Goal: Task Accomplishment & Management: Contribute content

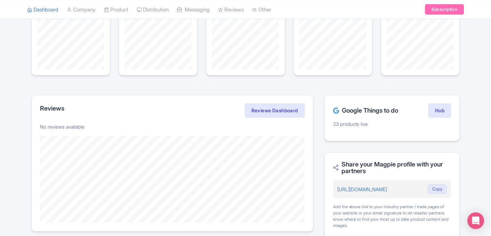
scroll to position [67, 0]
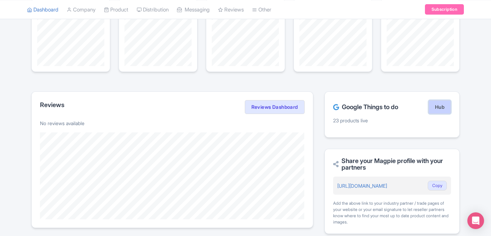
click at [443, 111] on link "Hub" at bounding box center [440, 107] width 23 height 14
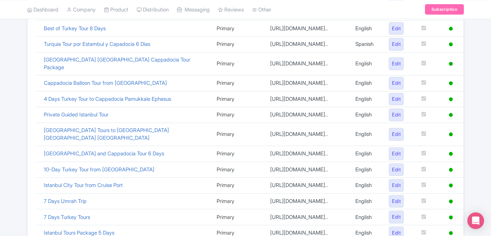
scroll to position [296, 0]
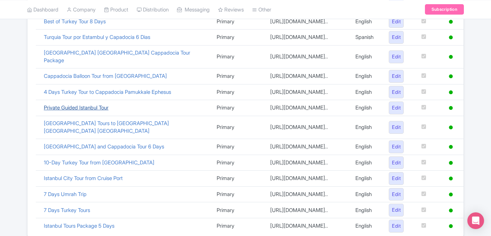
click at [78, 104] on link "Private Guided Istanbul Tour" at bounding box center [76, 107] width 65 height 7
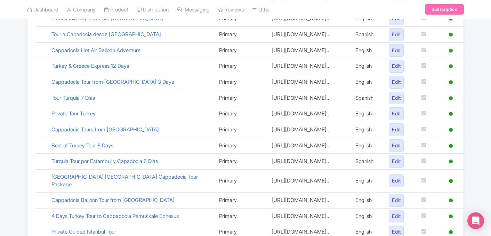
scroll to position [0, 0]
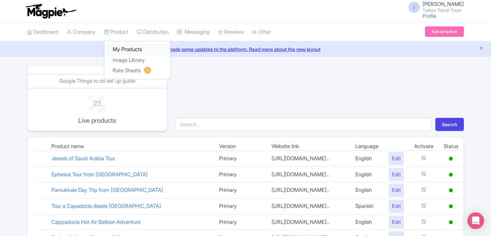
click at [123, 48] on link "My Products" at bounding box center [137, 49] width 66 height 11
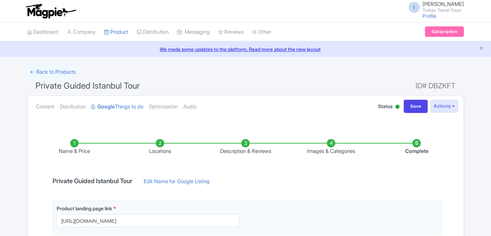
scroll to position [125, 0]
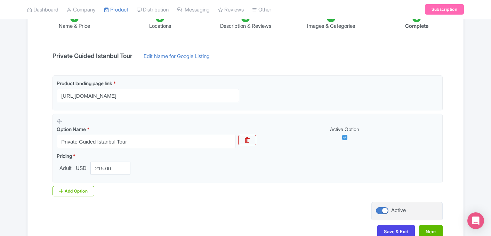
click at [162, 27] on li "Locations" at bounding box center [160, 22] width 86 height 16
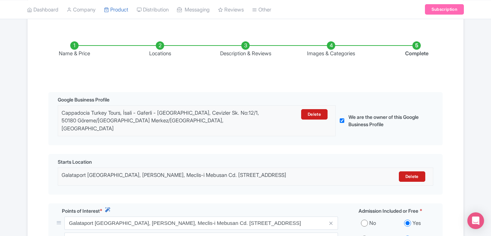
scroll to position [0, 0]
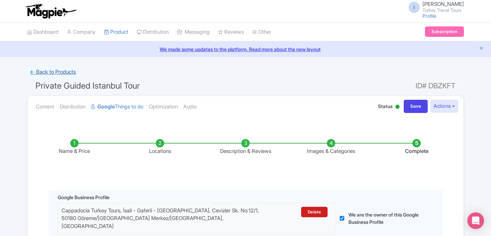
click at [59, 72] on link "← Back to Products" at bounding box center [52, 72] width 51 height 14
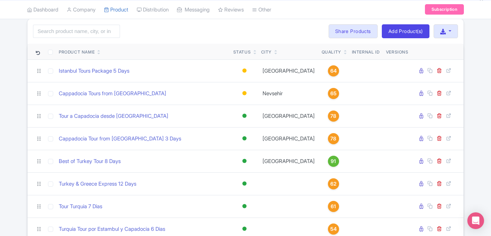
scroll to position [55, 0]
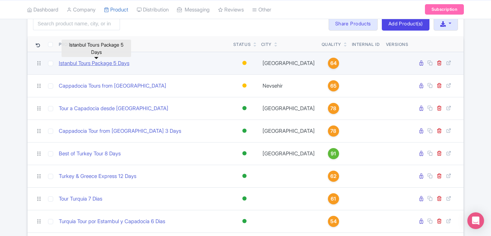
click at [117, 64] on link "Istanbul Tours Package 5 Days" at bounding box center [94, 63] width 71 height 8
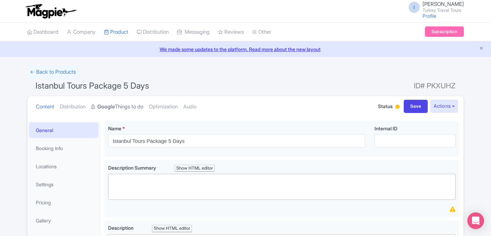
click at [124, 109] on link "Google Things to do" at bounding box center [117, 107] width 52 height 22
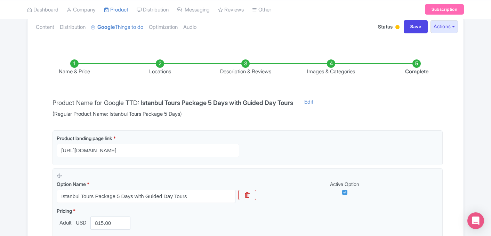
scroll to position [80, 0]
click at [162, 71] on li "Locations" at bounding box center [160, 67] width 86 height 16
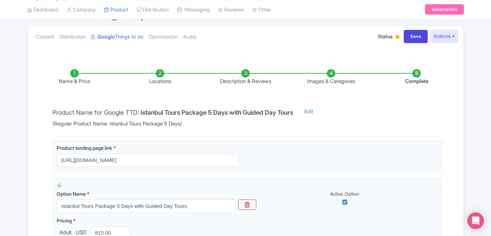
scroll to position [70, 0]
click at [162, 71] on li "Locations" at bounding box center [160, 78] width 86 height 16
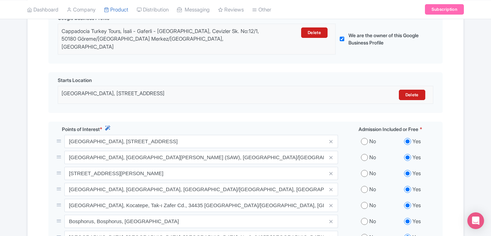
scroll to position [0, 0]
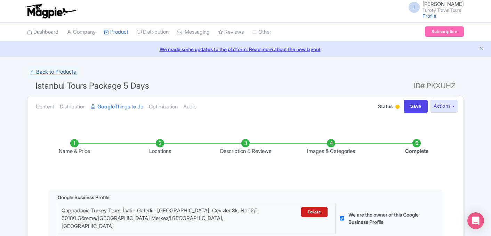
click at [47, 76] on link "← Back to Products" at bounding box center [52, 72] width 51 height 14
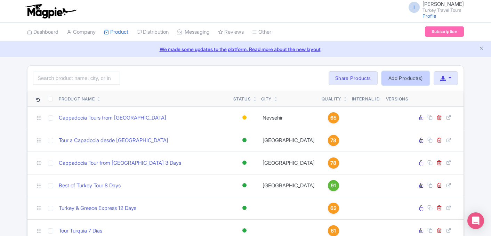
click at [412, 81] on link "Add Product(s)" at bounding box center [406, 78] width 48 height 14
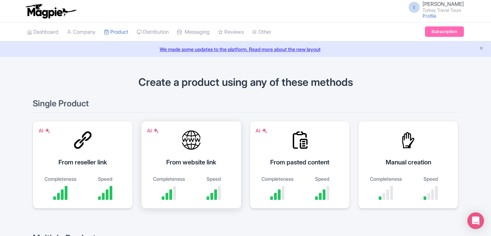
click at [178, 165] on div "From website link" at bounding box center [191, 162] width 83 height 9
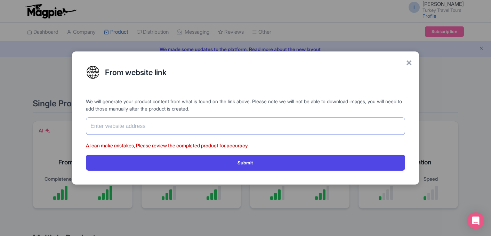
click at [234, 126] on input "text" at bounding box center [245, 126] width 319 height 17
paste input "[URL][DOMAIN_NAME]"
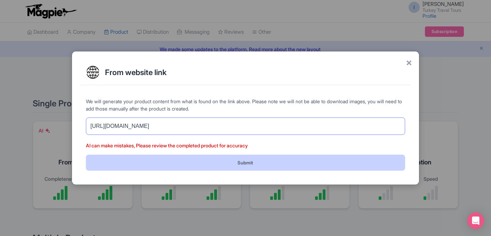
type input "[URL][DOMAIN_NAME]"
click at [263, 164] on button "Submit" at bounding box center [245, 163] width 319 height 16
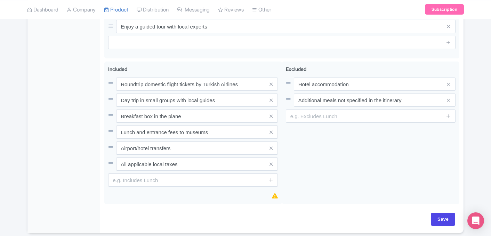
scroll to position [437, 0]
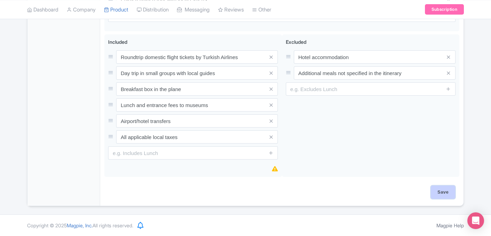
click at [451, 193] on input "Save" at bounding box center [443, 192] width 24 height 13
type input "Saving..."
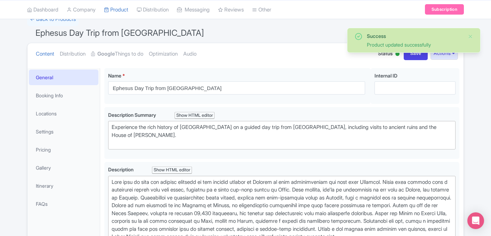
scroll to position [51, 0]
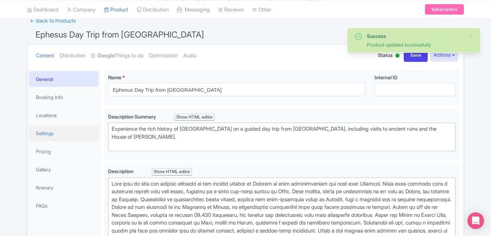
click at [55, 138] on link "Settings" at bounding box center [64, 134] width 70 height 16
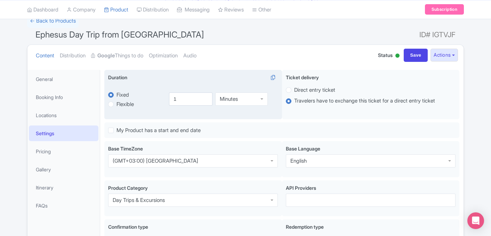
click at [231, 103] on div "Minutes" at bounding box center [241, 99] width 53 height 13
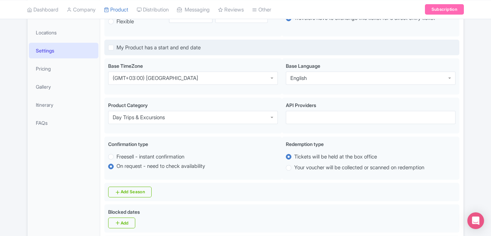
scroll to position [136, 0]
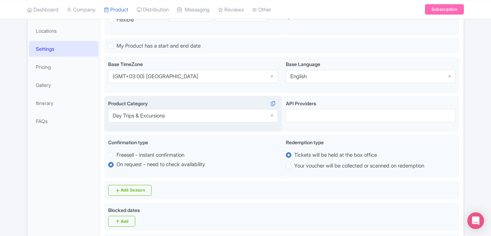
click at [214, 119] on div "Day Trips & Excursions" at bounding box center [193, 115] width 170 height 13
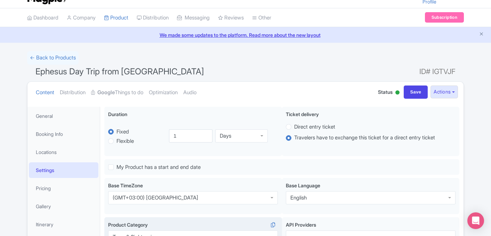
scroll to position [0, 0]
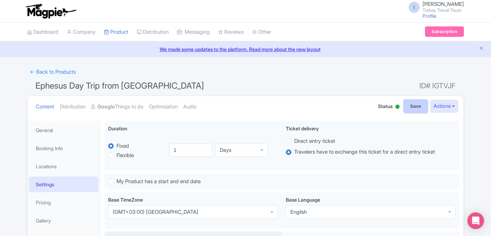
click at [411, 110] on input "Save" at bounding box center [416, 106] width 24 height 13
type input "Saving..."
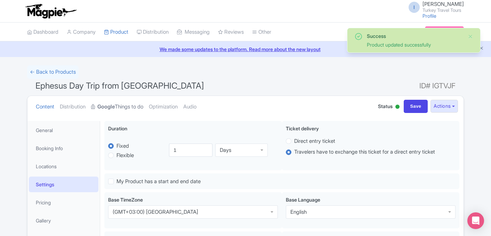
click at [122, 102] on link "Google Things to do" at bounding box center [117, 107] width 52 height 22
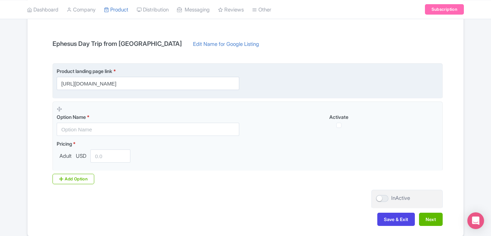
scroll to position [138, 0]
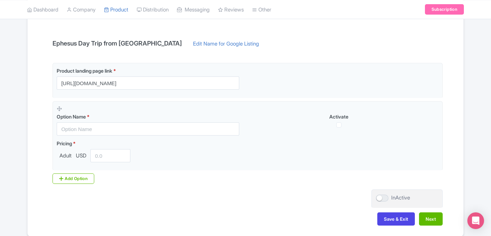
click at [102, 43] on h4 "Ephesus Day Trip from Istanbul" at bounding box center [117, 43] width 138 height 7
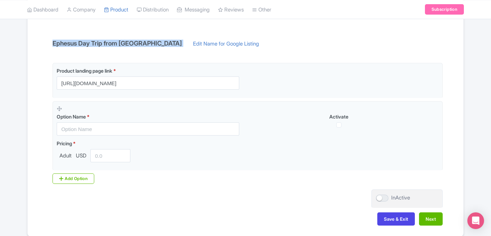
click at [102, 43] on h4 "Ephesus Day Trip from Istanbul" at bounding box center [117, 43] width 138 height 7
copy div "Ephesus Day Trip from Istanbul"
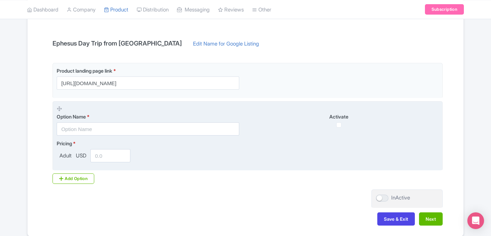
click at [101, 136] on fieldset "Option Name * Activate Pricing * Adult USD" at bounding box center [248, 136] width 390 height 70
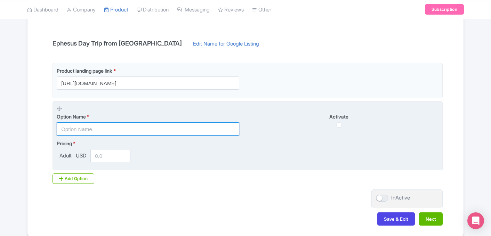
click at [106, 130] on input "text" at bounding box center [148, 128] width 183 height 13
paste input "Ephesus Day Trip from Istanbul"
type input "Ephesus Day Trip from Istanbul"
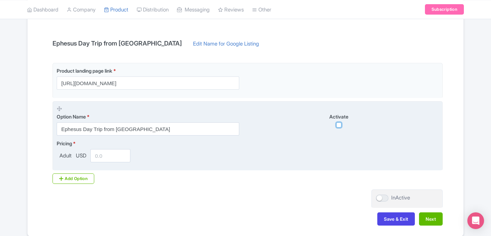
click at [341, 127] on input "checkbox" at bounding box center [338, 124] width 5 height 5
checkbox input "true"
click at [113, 158] on input "number" at bounding box center [110, 155] width 40 height 13
type input "370"
click at [312, 167] on fieldset "Option Name * Ephesus Day Trip from Istanbul Activate Pricing * Adult USD 370" at bounding box center [248, 136] width 390 height 70
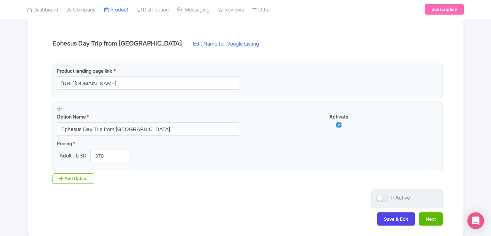
click at [385, 199] on div at bounding box center [382, 198] width 13 height 7
click at [381, 199] on input "InActive" at bounding box center [378, 198] width 5 height 5
checkbox input "true"
click at [427, 221] on button "Next" at bounding box center [431, 219] width 24 height 13
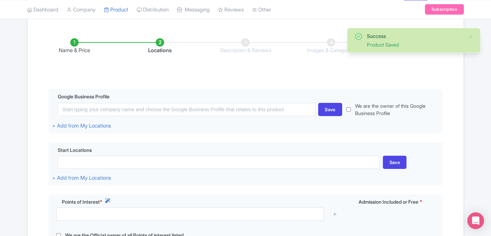
scroll to position [101, 0]
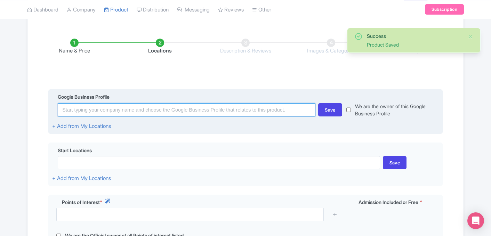
click at [239, 108] on input at bounding box center [187, 109] width 258 height 13
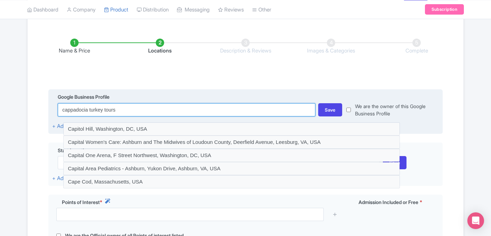
type input "cappadocia turkey tours"
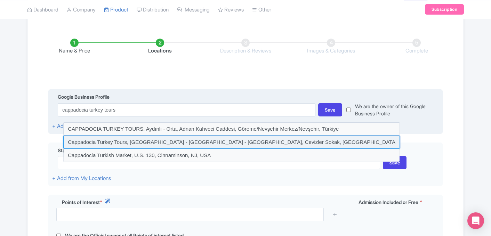
click at [232, 146] on input at bounding box center [231, 142] width 337 height 13
type input "Cappadocia Turkey Tours, İsali - Gaferli - Avcılar, Cevizler Sokak, Göreme/Nevş…"
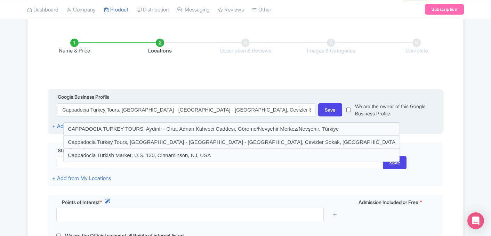
click at [349, 111] on input "checkbox" at bounding box center [348, 110] width 5 height 15
checkbox input "true"
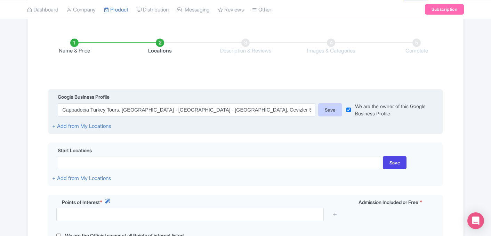
click at [331, 110] on div "Save" at bounding box center [330, 109] width 24 height 13
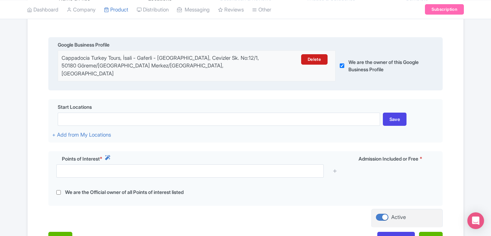
scroll to position [154, 0]
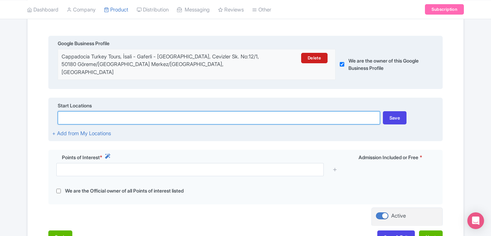
click at [191, 111] on input at bounding box center [219, 117] width 322 height 13
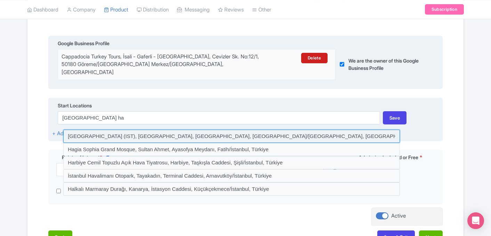
click at [160, 130] on input at bounding box center [231, 136] width 337 height 13
type input "İstanbul Havalimanı (IST), Tayakadın, Terminal Caddesi, Arnavutköy/İstanbul, Tü…"
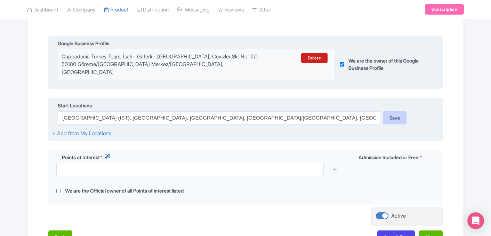
click at [404, 113] on div "Save" at bounding box center [395, 117] width 24 height 13
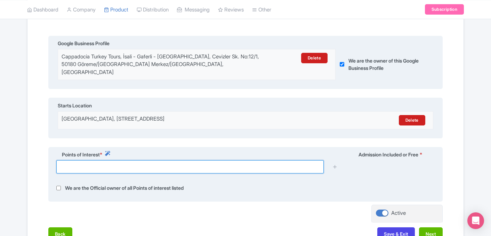
click at [221, 162] on input "text" at bounding box center [190, 166] width 268 height 13
type input "e"
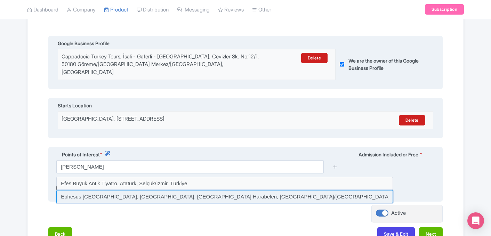
click at [135, 191] on input at bounding box center [224, 196] width 337 height 13
type input "Ephesus Ancient City, Atatürk, Efes Harabeleri, Selçuk/İzmir, Türkiye"
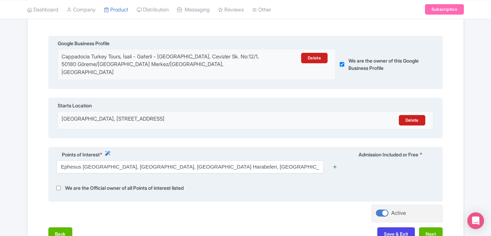
click at [336, 164] on icon at bounding box center [335, 166] width 5 height 5
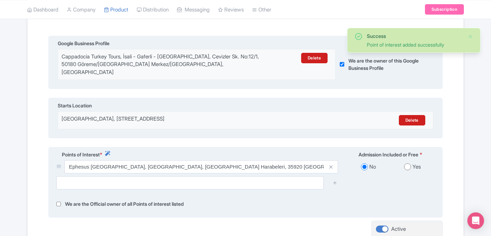
click at [409, 163] on input "radio" at bounding box center [407, 166] width 7 height 7
radio input "true"
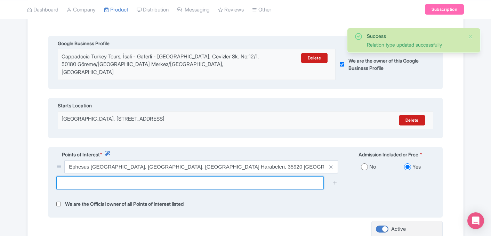
click at [245, 176] on input "text" at bounding box center [190, 182] width 268 height 13
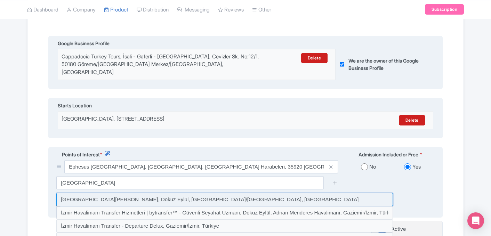
click at [184, 193] on input at bounding box center [224, 199] width 337 height 13
type input "İzmir Adnan Menderes Havalimanı, Dokuz Eylül, Gaziemir/İzmir, Türkiye"
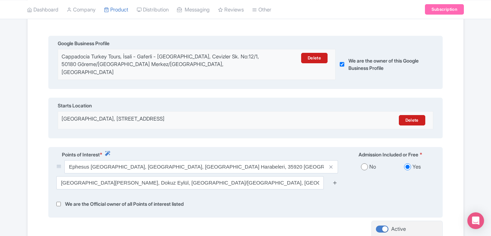
click at [335, 180] on icon at bounding box center [335, 182] width 5 height 5
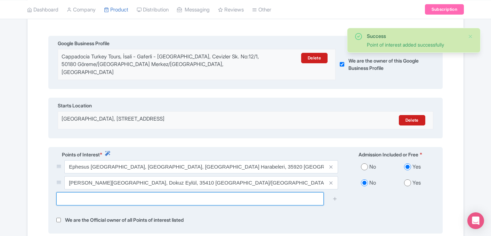
click at [142, 192] on input "text" at bounding box center [190, 198] width 268 height 13
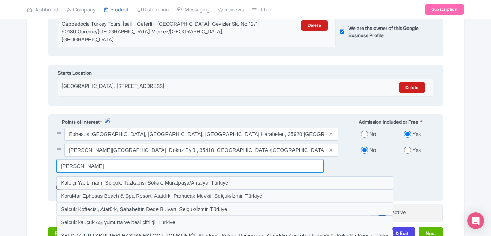
scroll to position [227, 0]
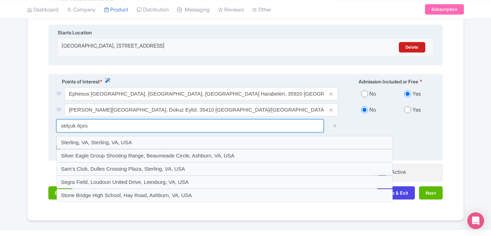
type input "selçuk ilçesi"
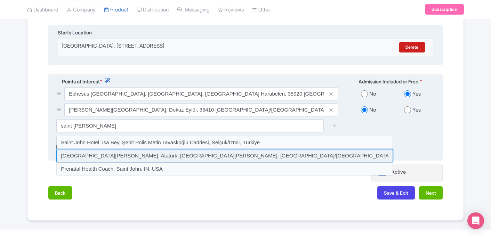
click at [165, 151] on input at bounding box center [224, 155] width 337 height 13
type input "Basilica of Saint John, Atatürk, St. Jean Caddesi, Selçuk/İzmir, Türkiye"
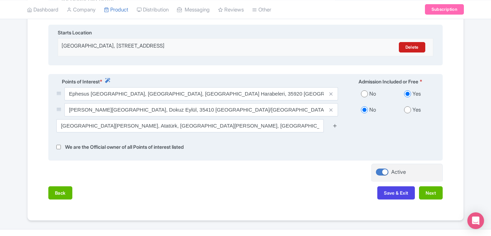
click at [333, 123] on icon at bounding box center [335, 125] width 5 height 5
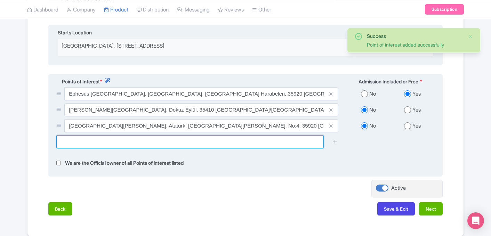
click at [221, 135] on input "text" at bounding box center [190, 141] width 268 height 13
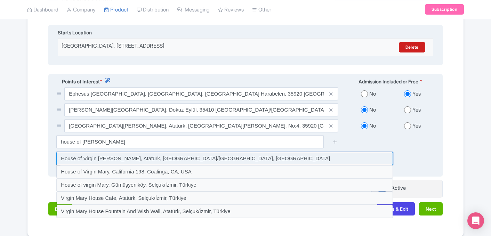
click at [175, 152] on input at bounding box center [224, 158] width 337 height 13
type input "House of Virgin Mary, Atatürk, Selçuk/İzmir, Türkiye"
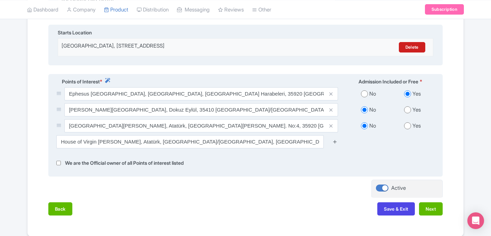
click at [336, 139] on icon at bounding box center [335, 141] width 5 height 5
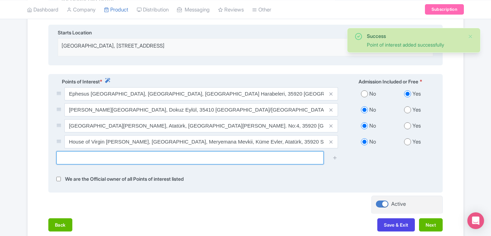
click at [175, 153] on input "text" at bounding box center [190, 157] width 268 height 13
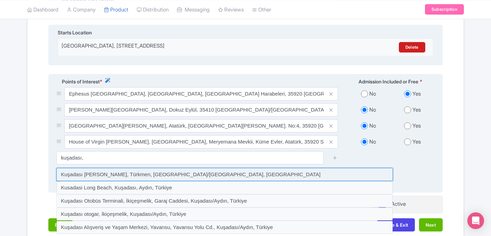
click at [134, 168] on input at bounding box center [224, 174] width 337 height 13
type input "Kuşadası Sahil, Türkmen, Kuşadası/Aydın, Türkiye"
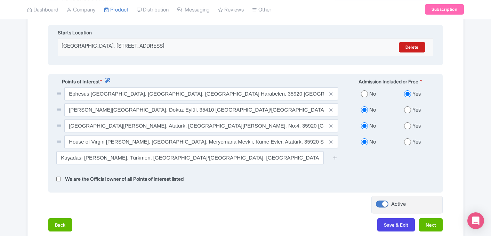
click at [404, 138] on input "radio" at bounding box center [407, 141] width 7 height 7
radio input "true"
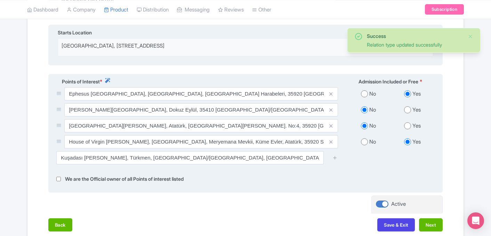
click at [408, 122] on input "radio" at bounding box center [407, 125] width 7 height 7
radio input "true"
click at [408, 106] on input "radio" at bounding box center [407, 109] width 7 height 7
radio input "true"
click at [337, 155] on icon at bounding box center [335, 157] width 5 height 5
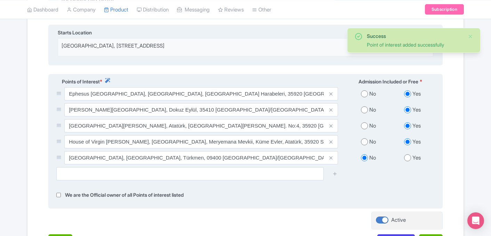
click at [410, 154] on input "radio" at bounding box center [407, 157] width 7 height 7
radio input "true"
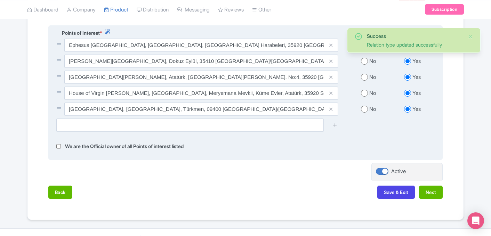
scroll to position [278, 0]
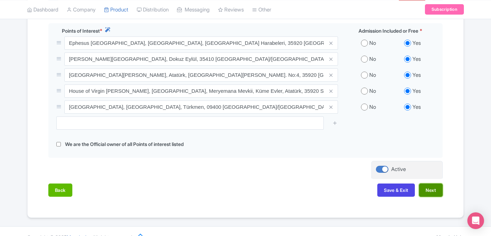
click at [432, 184] on button "Next" at bounding box center [431, 190] width 24 height 13
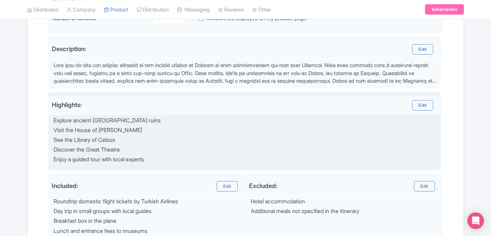
scroll to position [210, 0]
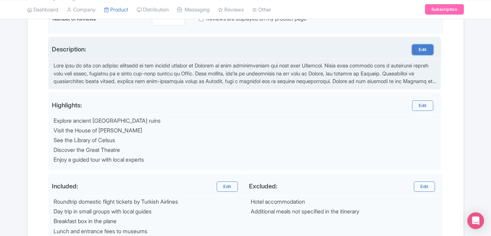
click at [424, 47] on link "Edit" at bounding box center [422, 50] width 21 height 10
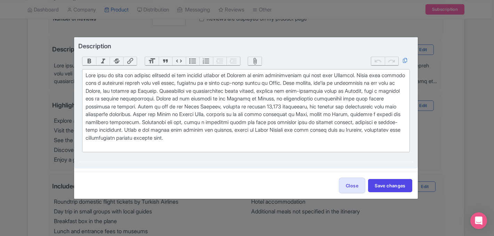
click at [327, 75] on div at bounding box center [246, 111] width 320 height 78
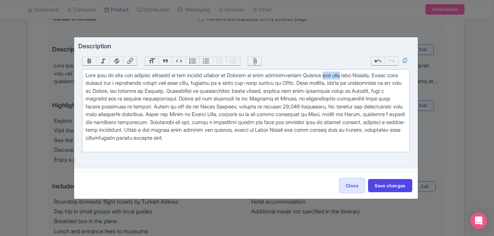
drag, startPoint x: 368, startPoint y: 76, endPoint x: 350, endPoint y: 76, distance: 18.1
click at [350, 76] on div at bounding box center [246, 111] width 320 height 78
type trix-editor "<div>Step back in time and immerse yourself in the ancient wonders of Ephesus o…"
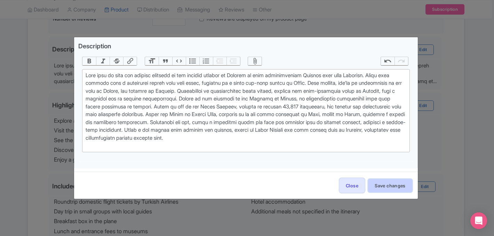
click at [394, 184] on button "Save changes" at bounding box center [390, 185] width 44 height 13
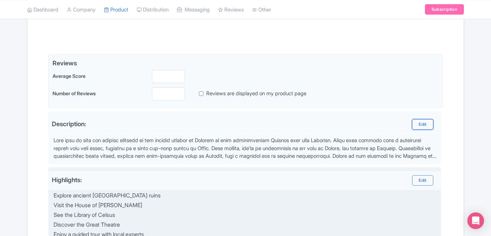
scroll to position [135, 0]
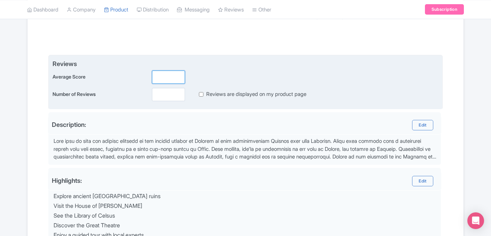
click at [165, 82] on input "number" at bounding box center [168, 77] width 33 height 13
type input "5"
type input "5.0"
click at [160, 94] on input "number" at bounding box center [168, 94] width 33 height 13
type input "114"
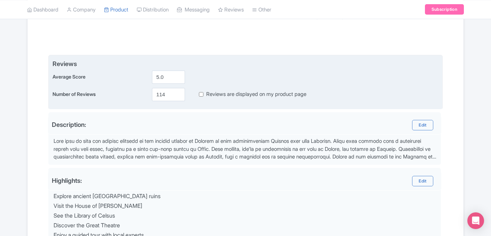
click at [201, 96] on input "Reviews are displayed on my product page" at bounding box center [201, 94] width 5 height 8
checkbox input "true"
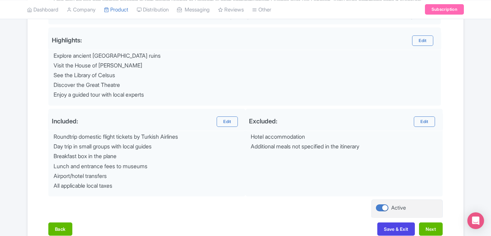
scroll to position [316, 0]
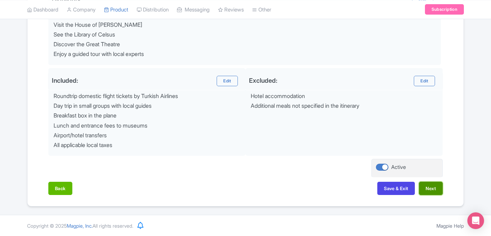
click at [432, 183] on button "Next" at bounding box center [431, 188] width 24 height 13
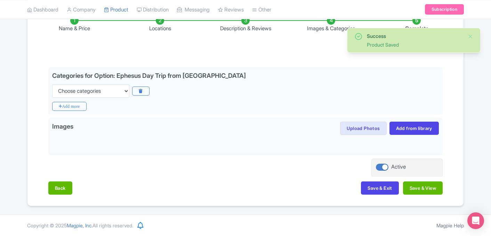
scroll to position [122, 0]
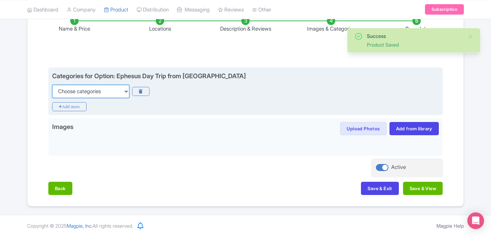
click at [110, 88] on select "Choose categories Adults Only Animals Audio Guide Beaches Bike Tours Boat Tours…" at bounding box center [90, 91] width 77 height 13
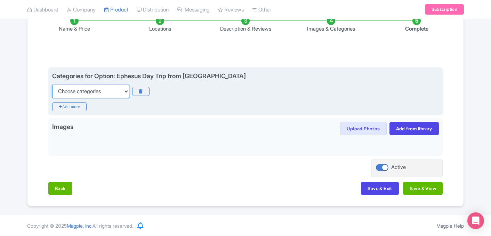
select select "small-group-tours"
click at [52, 85] on select "Choose categories Adults Only Animals Audio Guide Beaches Bike Tours Boat Tours…" at bounding box center [90, 91] width 77 height 13
click at [76, 107] on icon "Add more" at bounding box center [69, 106] width 34 height 9
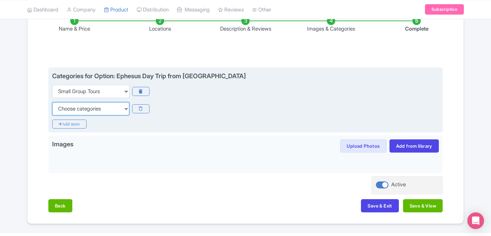
click at [81, 110] on select "Choose categories Adults Only Animals Audio Guide Beaches Bike Tours Boat Tours…" at bounding box center [90, 108] width 77 height 13
select select "fast-track"
click at [52, 102] on select "Choose categories Adults Only Animals Audio Guide Beaches Bike Tours Boat Tours…" at bounding box center [90, 108] width 77 height 13
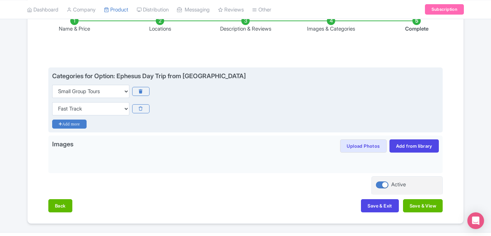
click at [78, 123] on icon "Add more" at bounding box center [69, 124] width 34 height 9
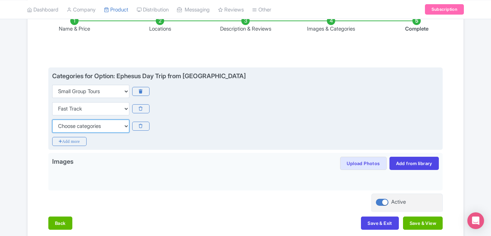
click at [78, 128] on select "Choose categories Adults Only Animals Audio Guide Beaches Bike Tours Boat Tours…" at bounding box center [90, 126] width 77 height 13
select select "walking-tours"
click at [52, 120] on select "Choose categories Adults Only Animals Audio Guide Beaches Bike Tours Boat Tours…" at bounding box center [90, 126] width 77 height 13
click at [72, 139] on icon "Add more" at bounding box center [69, 141] width 34 height 9
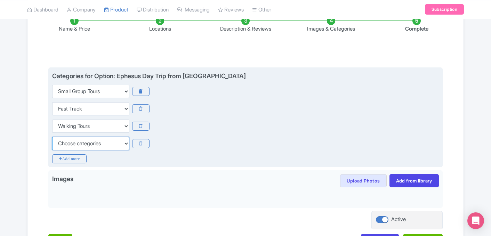
click at [76, 148] on select "Choose categories Adults Only Animals Audio Guide Beaches Bike Tours Boat Tours…" at bounding box center [90, 143] width 77 height 13
select select "day-trips"
click at [52, 137] on select "Choose categories Adults Only Animals Audio Guide Beaches Bike Tours Boat Tours…" at bounding box center [90, 143] width 77 height 13
click at [189, 149] on div "Choose categories Adults Only Animals Audio Guide Beaches Bike Tours Boat Tours…" at bounding box center [245, 143] width 387 height 13
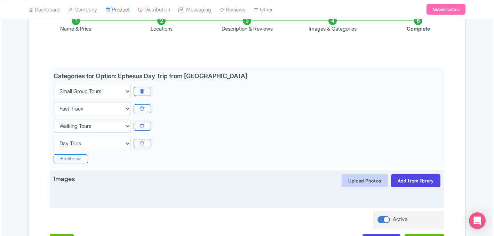
scroll to position [175, 0]
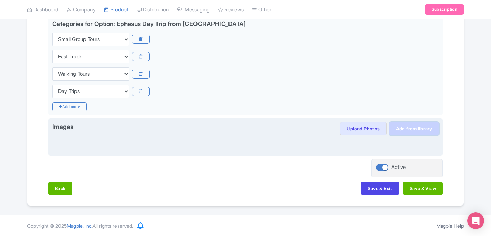
click at [411, 126] on link "Add from library" at bounding box center [414, 128] width 49 height 13
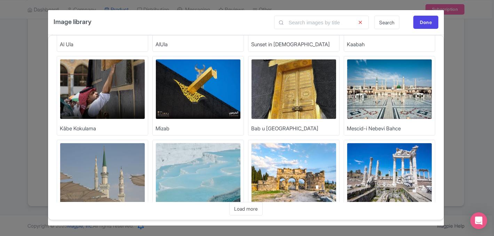
scroll to position [101, 0]
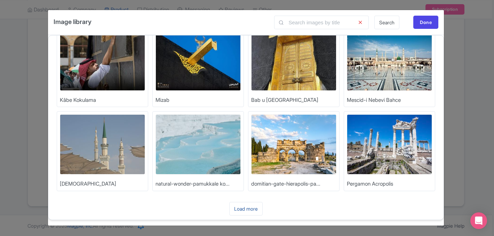
click at [242, 207] on link "Load more" at bounding box center [245, 209] width 33 height 14
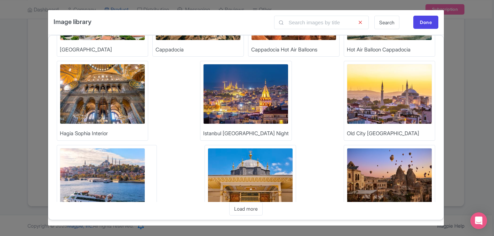
scroll to position [353, 0]
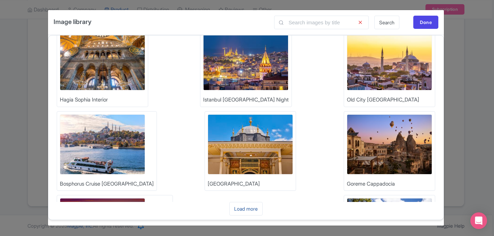
click at [252, 208] on link "Load more" at bounding box center [245, 209] width 33 height 14
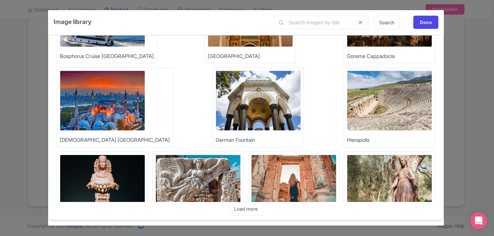
scroll to position [481, 0]
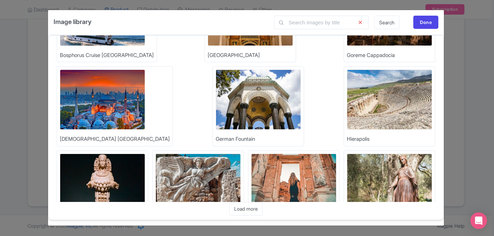
click at [241, 154] on img at bounding box center [197, 184] width 85 height 60
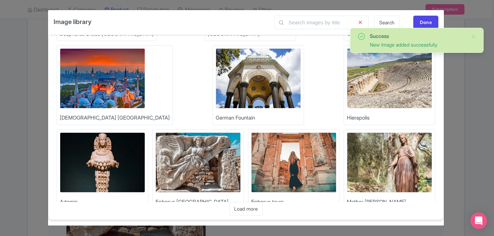
scroll to position [503, 0]
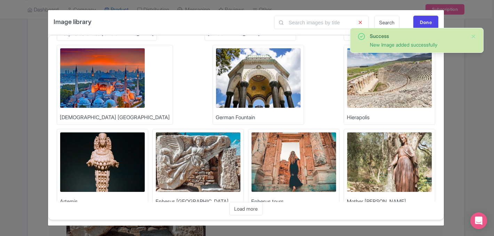
click at [145, 132] on img at bounding box center [102, 162] width 85 height 60
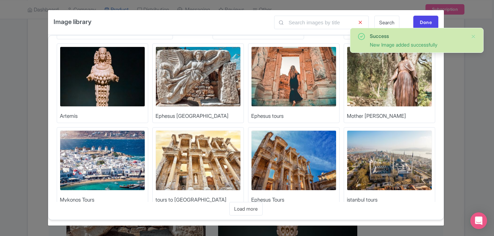
scroll to position [605, 0]
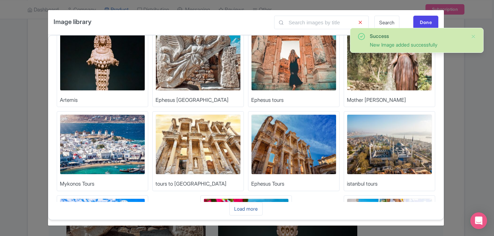
click at [248, 206] on link "Load more" at bounding box center [245, 209] width 33 height 14
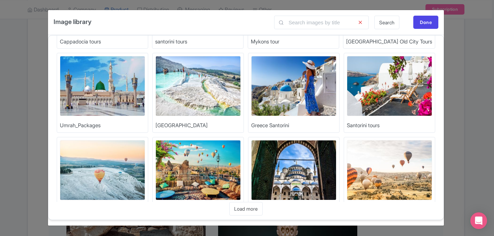
scroll to position [857, 0]
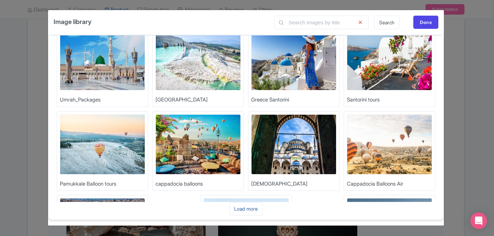
click at [242, 208] on link "Load more" at bounding box center [245, 209] width 33 height 14
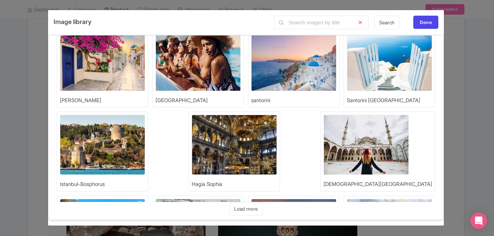
scroll to position [1109, 0]
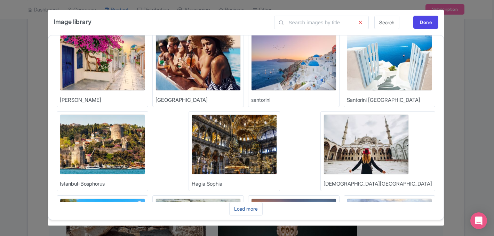
click at [247, 210] on link "Load more" at bounding box center [245, 209] width 33 height 14
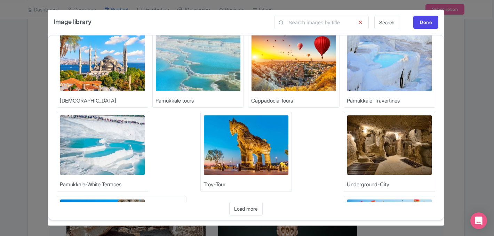
scroll to position [1277, 0]
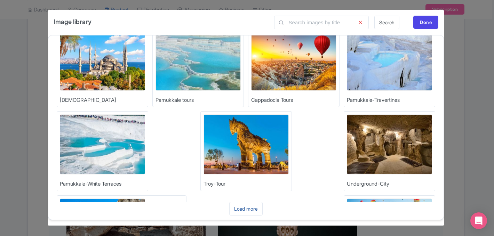
click at [243, 206] on link "Load more" at bounding box center [245, 209] width 33 height 14
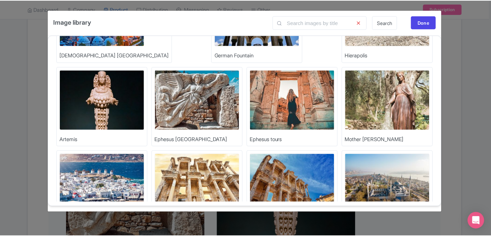
scroll to position [561, 0]
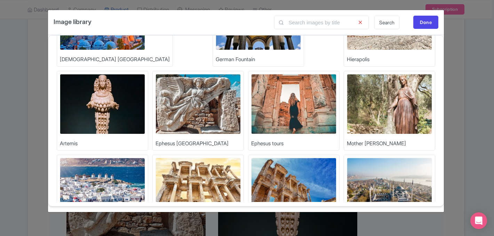
click at [241, 158] on img at bounding box center [197, 188] width 85 height 60
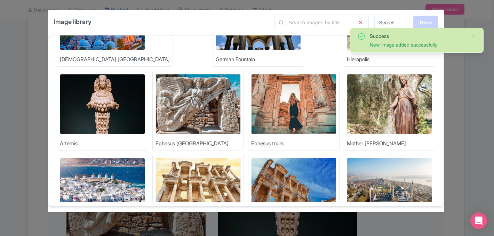
click at [426, 21] on div "Done" at bounding box center [425, 22] width 25 height 13
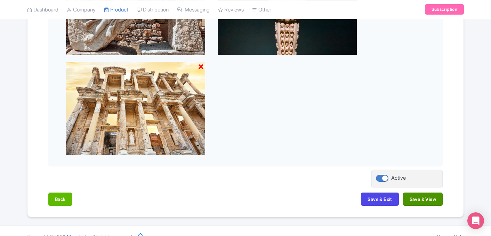
scroll to position [372, 0]
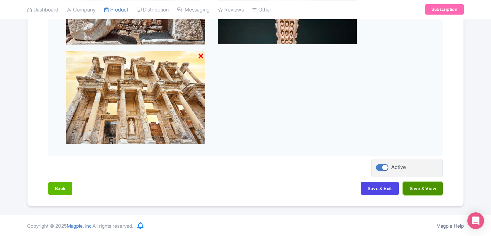
click at [423, 185] on button "Save & View" at bounding box center [423, 188] width 40 height 13
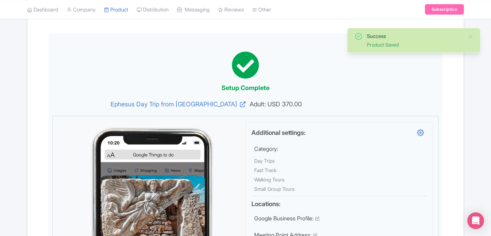
scroll to position [0, 0]
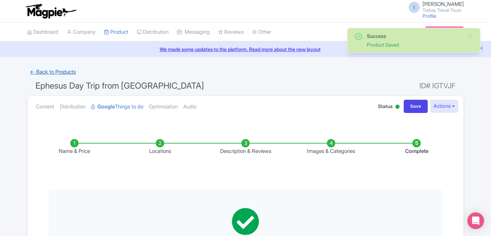
click at [56, 73] on link "← Back to Products" at bounding box center [52, 72] width 51 height 14
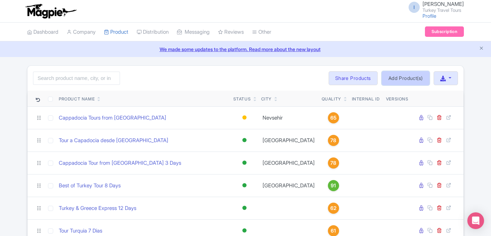
click at [392, 77] on link "Add Product(s)" at bounding box center [406, 78] width 48 height 14
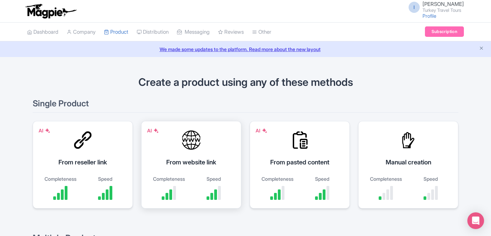
click at [204, 162] on div "From website link" at bounding box center [191, 162] width 83 height 9
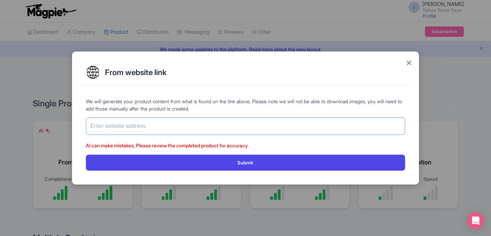
click at [204, 130] on input "text" at bounding box center [245, 126] width 319 height 17
paste input "[URL][DOMAIN_NAME]"
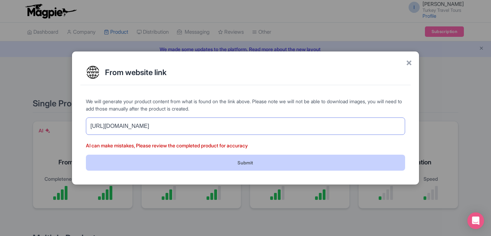
type input "[URL][DOMAIN_NAME]"
click at [237, 162] on button "Submit" at bounding box center [245, 163] width 319 height 16
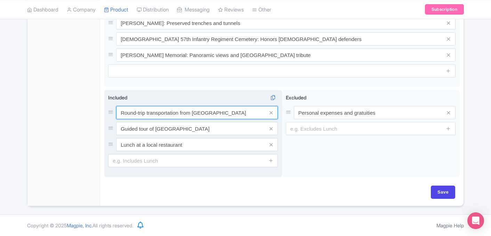
scroll to position [342, 0]
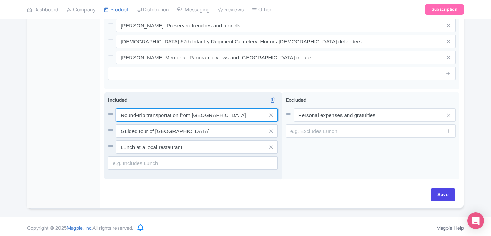
click at [191, 112] on input "Round-trip transportation from Istanbul" at bounding box center [197, 115] width 162 height 13
click at [236, 112] on input "Round-trip transportation from / to Istanbul" at bounding box center [197, 115] width 162 height 13
type input "Round-trip transportation from / to [GEOGRAPHIC_DATA] Hotels"
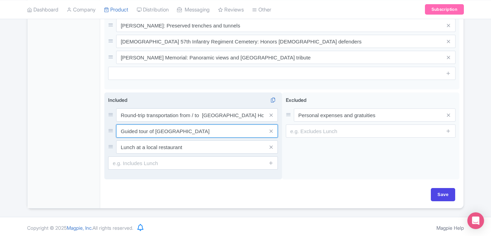
click at [214, 122] on input "Guided tour of Gallipoli Peninsula" at bounding box center [197, 115] width 162 height 13
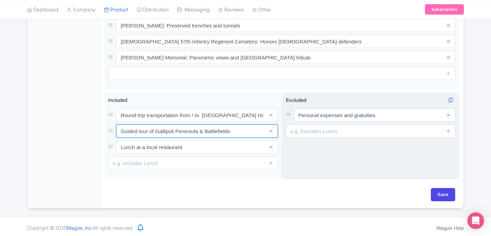
type input "Guided tour of Gallipoli Peninsula & Battlefields"
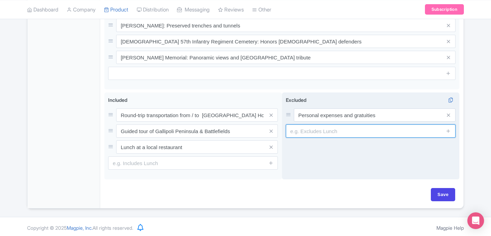
click at [336, 129] on input "text" at bounding box center [371, 131] width 170 height 13
type input "Drinks During Lunch"
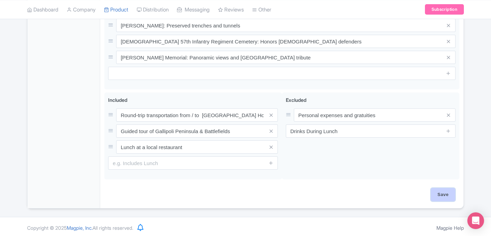
click at [450, 197] on input "Save" at bounding box center [443, 194] width 24 height 13
type input "Saving..."
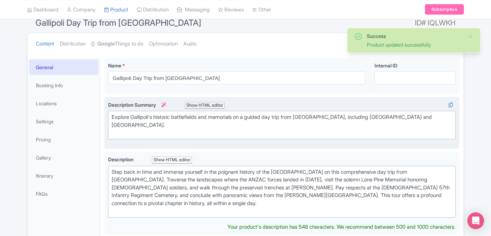
scroll to position [62, 0]
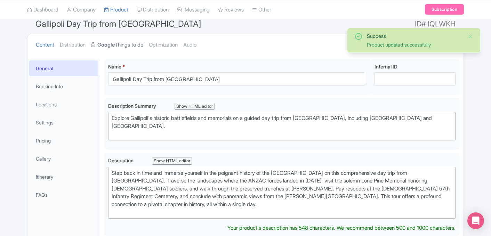
click at [129, 50] on link "Google Things to do" at bounding box center [117, 45] width 52 height 22
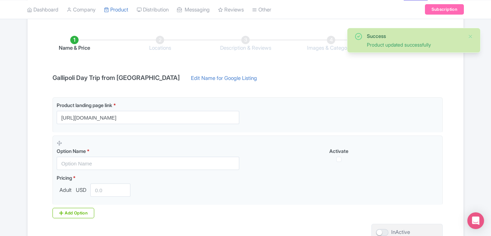
scroll to position [104, 0]
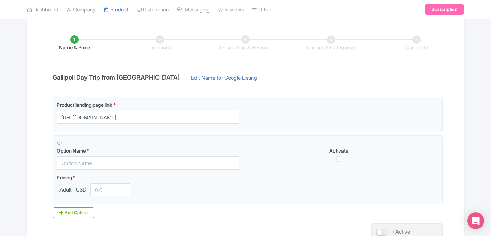
click at [126, 78] on h4 "Gallipoli Day Trip from [GEOGRAPHIC_DATA]" at bounding box center [116, 77] width 136 height 7
copy div "Gallipoli Day Trip from [GEOGRAPHIC_DATA]"
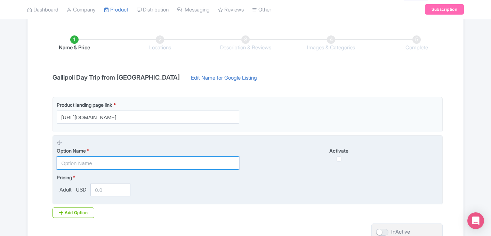
click at [105, 169] on input "text" at bounding box center [148, 163] width 183 height 13
paste input "Gallipoli Day Trip from [GEOGRAPHIC_DATA]"
type input "Gallipoli Day Trip from [GEOGRAPHIC_DATA]"
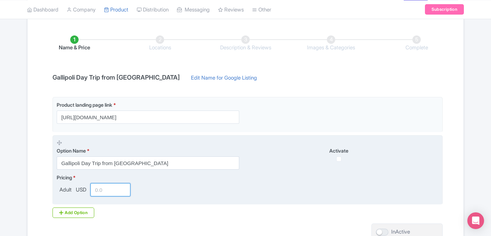
click at [105, 191] on input "number" at bounding box center [110, 189] width 40 height 13
type input "185"
click at [339, 160] on input "checkbox" at bounding box center [338, 159] width 5 height 5
checkbox input "true"
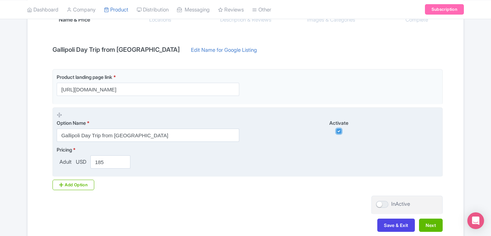
scroll to position [168, 0]
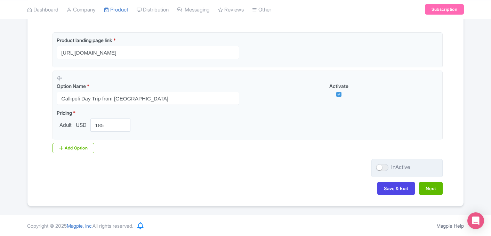
click at [384, 167] on div at bounding box center [382, 167] width 13 height 7
click at [381, 167] on input "InActive" at bounding box center [378, 167] width 5 height 5
checkbox input "true"
click at [433, 189] on button "Next" at bounding box center [431, 188] width 24 height 13
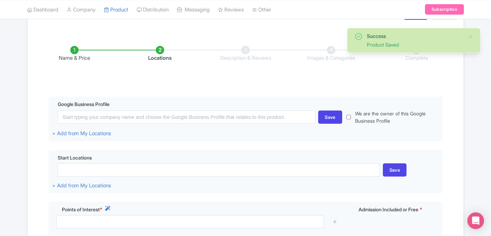
scroll to position [82, 0]
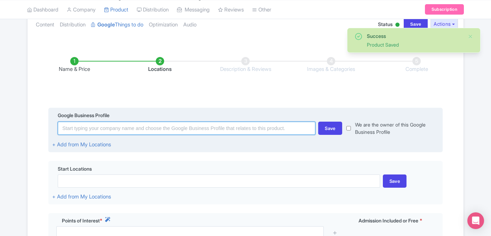
click at [245, 130] on input at bounding box center [187, 128] width 258 height 13
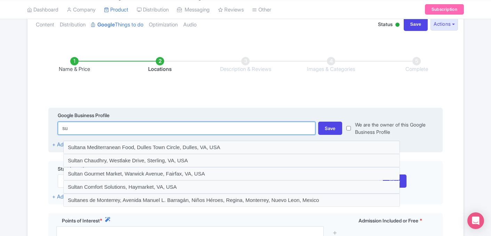
type input "s"
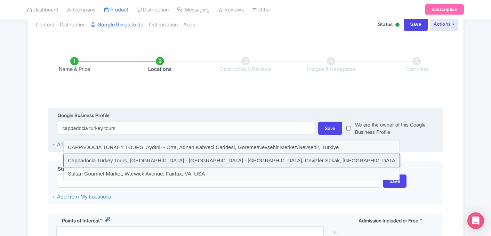
click at [234, 162] on input at bounding box center [231, 160] width 337 height 13
type input "Cappadocia Turkey Tours, İsali - Gaferli - Avcılar, Cevizler Sokak, Göreme/Nevş…"
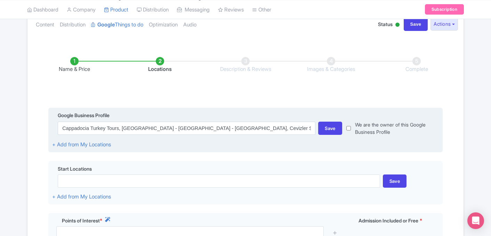
click at [350, 129] on input "checkbox" at bounding box center [348, 128] width 5 height 15
checkbox input "true"
click at [330, 130] on div "Save" at bounding box center [330, 128] width 24 height 13
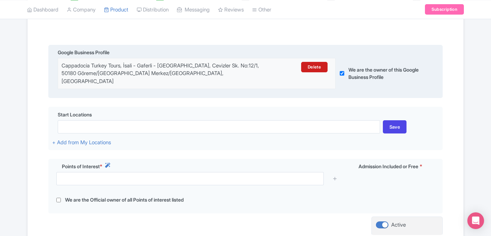
scroll to position [151, 0]
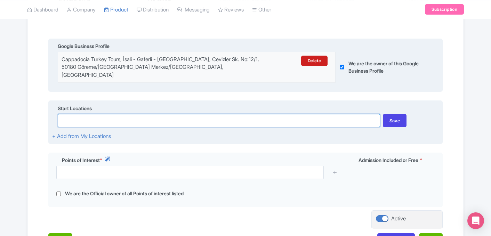
click at [132, 114] on input at bounding box center [219, 120] width 322 height 13
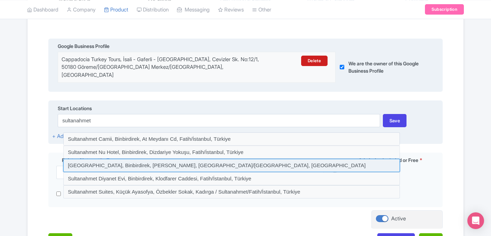
click at [107, 159] on input at bounding box center [231, 165] width 337 height 13
type input "Sultanahmet Square, Binbirdirek, Sultan Ahmet Parkı, Fatih/İstanbul, Türkiye"
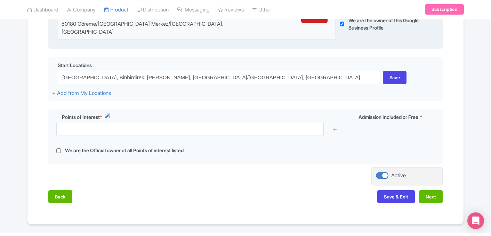
scroll to position [197, 0]
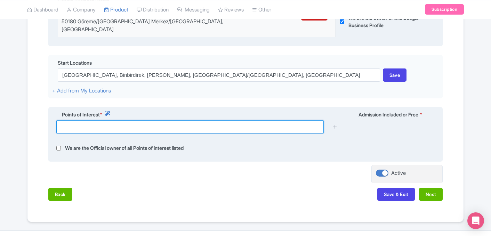
click at [113, 121] on input "text" at bounding box center [190, 126] width 268 height 13
paste input "Brighton Beach"
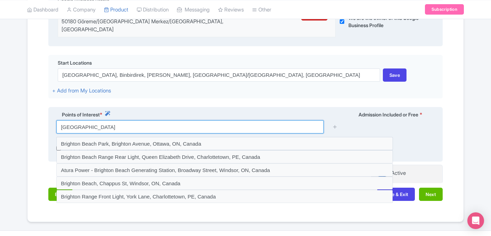
type input "Brighton Beach canak"
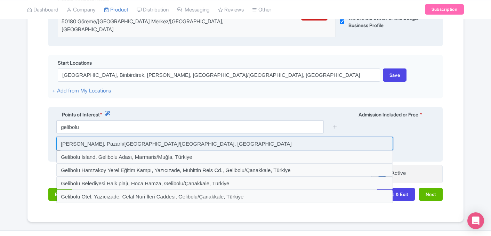
click at [118, 140] on input at bounding box center [224, 143] width 337 height 13
type input "Gelibolu Yarimadasi, Pazarlı/Gelibolu/Çanakkale, Türkiye"
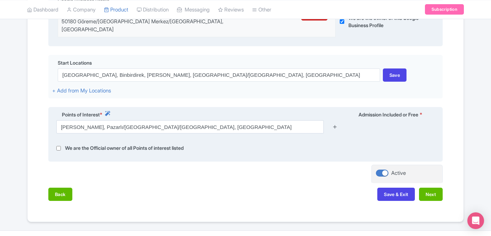
click at [334, 124] on icon at bounding box center [335, 126] width 5 height 5
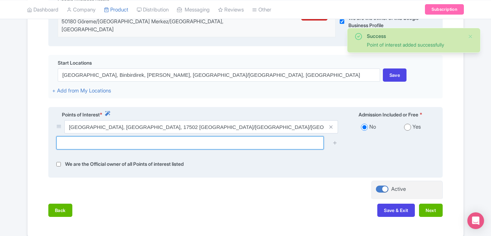
drag, startPoint x: 185, startPoint y: 138, endPoint x: 186, endPoint y: 134, distance: 4.5
click at [185, 138] on input "text" at bounding box center [190, 142] width 268 height 13
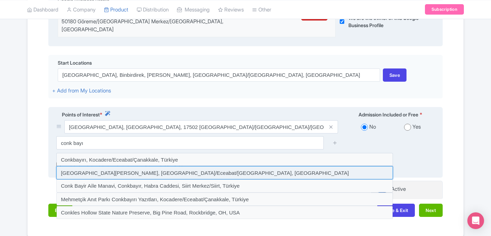
click at [144, 166] on input at bounding box center [224, 172] width 337 height 13
type input "Chunuk Bair Cemetery, Kocadere/Eceabat/Çanakkale, Türkiye"
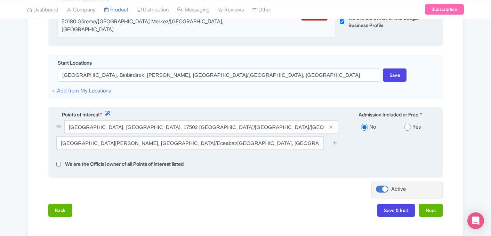
click at [334, 140] on icon at bounding box center [335, 142] width 5 height 5
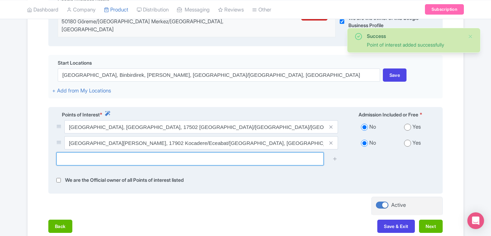
click at [222, 153] on input "text" at bounding box center [190, 158] width 268 height 13
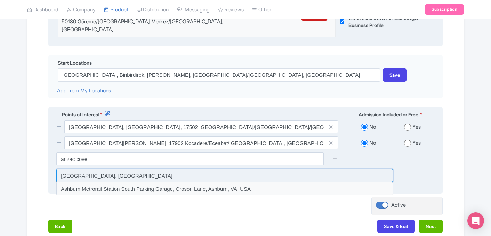
click at [152, 170] on input at bounding box center [224, 175] width 337 height 13
type input "Anzac Cove, Türkiye"
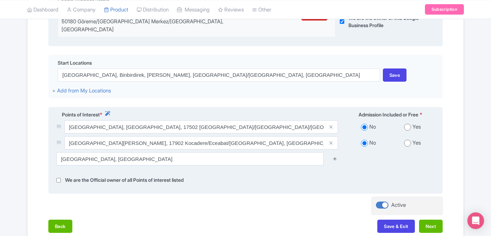
click at [333, 156] on icon at bounding box center [335, 158] width 5 height 5
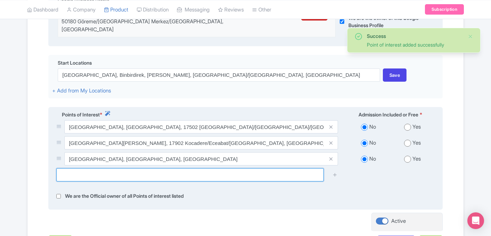
click at [177, 168] on input "text" at bounding box center [190, 174] width 268 height 13
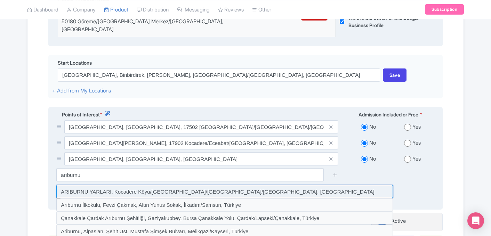
click at [153, 186] on input at bounding box center [224, 191] width 337 height 13
type input "ARIBURNU YARLARI, Kocadere Köyü/Eceabat/Eceabat/Çanakkale, Türkiye"
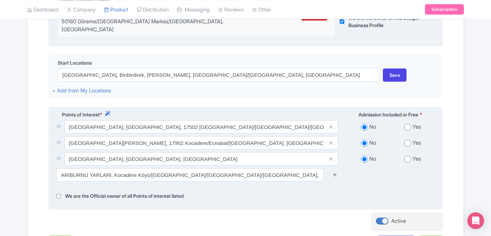
click at [334, 172] on icon at bounding box center [335, 174] width 5 height 5
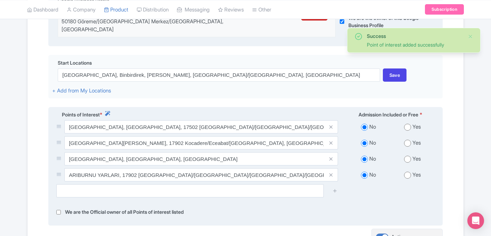
click at [409, 156] on input "radio" at bounding box center [407, 159] width 7 height 7
radio input "true"
click at [409, 140] on input "radio" at bounding box center [407, 143] width 7 height 7
radio input "true"
click at [407, 124] on input "radio" at bounding box center [407, 127] width 7 height 7
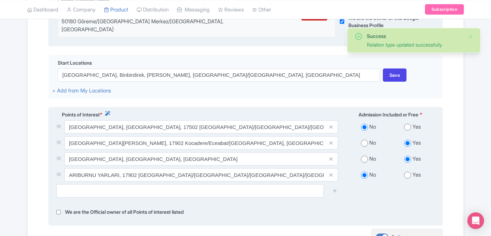
radio input "true"
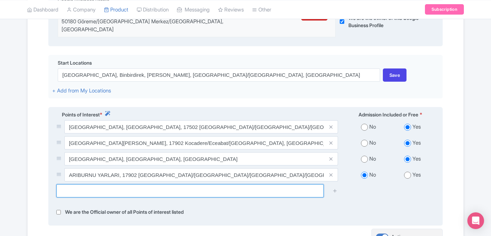
click at [120, 184] on input "text" at bounding box center [190, 190] width 268 height 13
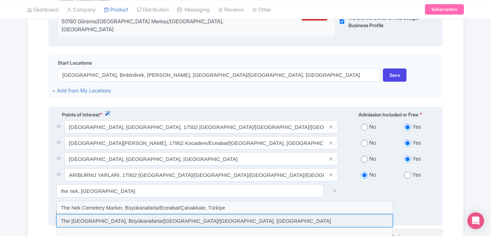
click at [112, 215] on input at bounding box center [224, 220] width 337 height 13
type input "The Nek Cemetery, Büyükanafarta/Eceabat/Çanakkale, Türkiye"
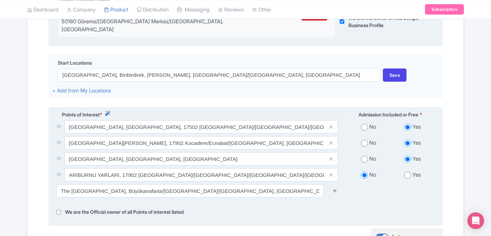
click at [336, 188] on icon at bounding box center [335, 190] width 5 height 5
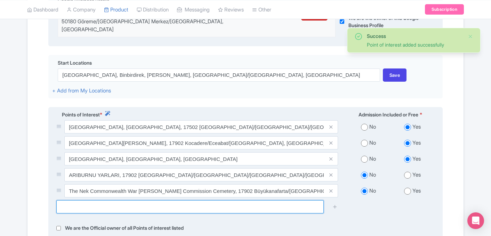
click at [259, 200] on input "text" at bounding box center [190, 206] width 268 height 13
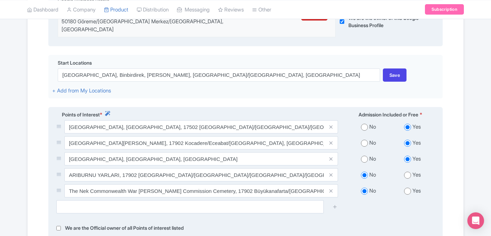
click at [407, 172] on input "radio" at bounding box center [407, 175] width 7 height 7
radio input "true"
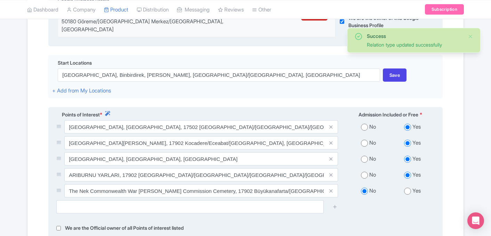
click at [408, 188] on input "radio" at bounding box center [407, 191] width 7 height 7
radio input "true"
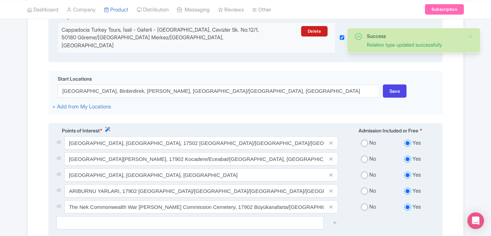
scroll to position [286, 0]
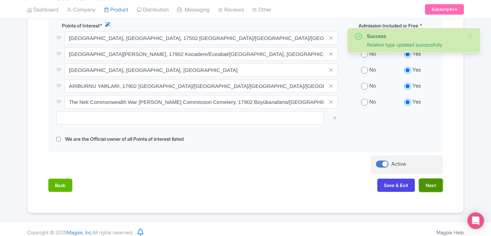
click at [434, 182] on button "Next" at bounding box center [431, 185] width 24 height 13
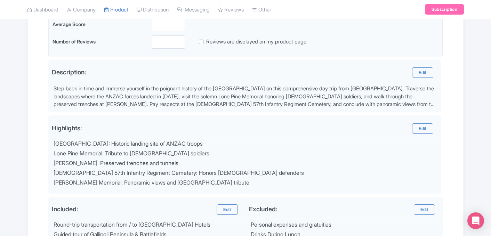
scroll to position [185, 0]
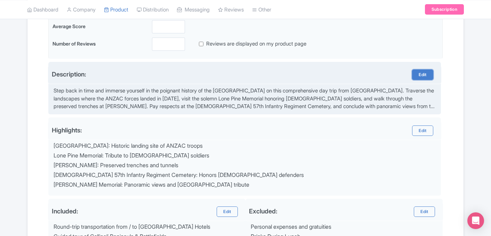
click at [422, 75] on link "Edit" at bounding box center [422, 75] width 21 height 10
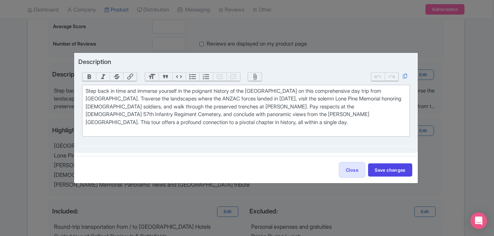
click at [359, 93] on div "Step back in time and immerse yourself in the poignant history of the Gallipoli…" at bounding box center [246, 110] width 320 height 47
type trix-editor "<div>Step back in time and immerse yourself in the poignant history of the Gall…"
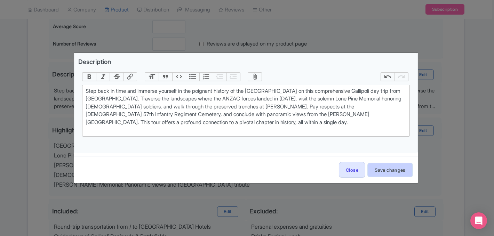
click at [386, 170] on button "Save changes" at bounding box center [390, 169] width 44 height 13
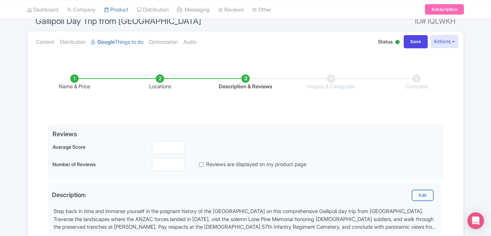
scroll to position [59, 0]
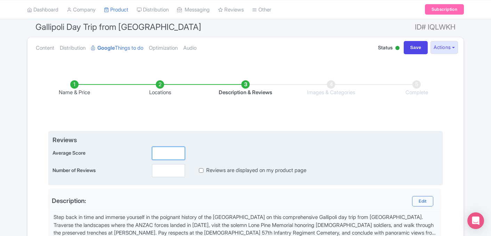
click at [163, 154] on input "number" at bounding box center [168, 153] width 33 height 13
type input "5"
type input "5.0"
click at [158, 170] on input "number" at bounding box center [168, 170] width 33 height 13
type input "156"
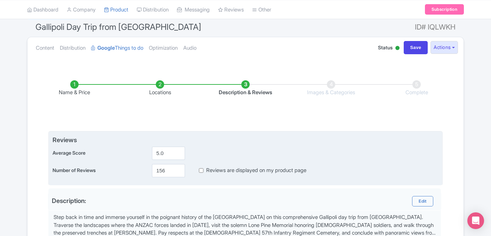
click at [200, 171] on input "Reviews are displayed on my product page" at bounding box center [201, 171] width 5 height 8
checkbox input "true"
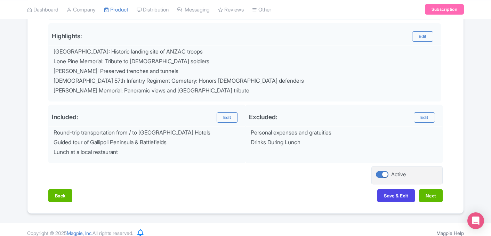
scroll to position [287, 0]
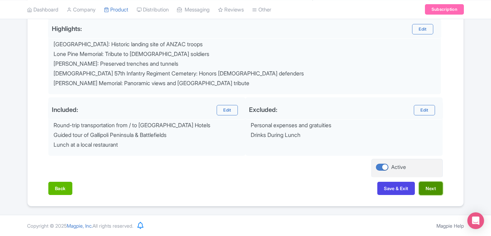
click at [431, 187] on button "Next" at bounding box center [431, 188] width 24 height 13
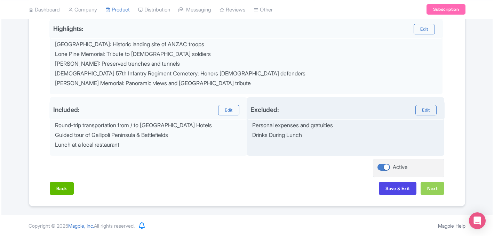
scroll to position [122, 0]
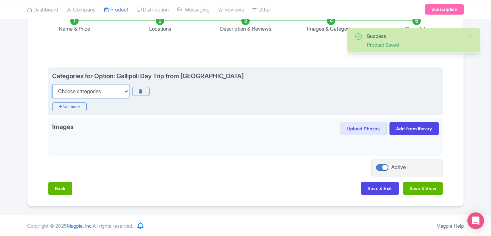
click at [98, 90] on select "Choose categories Adults Only Animals Audio Guide Beaches Bike Tours Boat Tours…" at bounding box center [90, 91] width 77 height 13
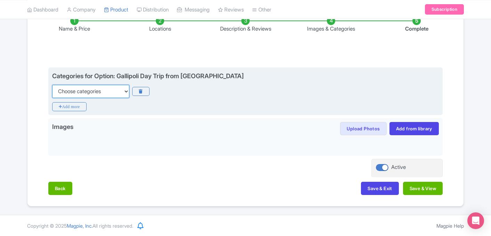
select select "day-trips"
click at [52, 85] on select "Choose categories Adults Only Animals Audio Guide Beaches Bike Tours Boat Tours…" at bounding box center [90, 91] width 77 height 13
click at [77, 108] on icon "Add more" at bounding box center [69, 106] width 34 height 9
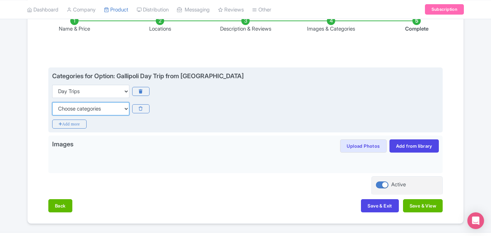
click at [78, 111] on select "Choose categories Adults Only Animals Audio Guide Beaches Bike Tours Boat Tours…" at bounding box center [90, 108] width 77 height 13
click at [52, 102] on select "Choose categories Adults Only Animals Audio Guide Beaches Bike Tours Boat Tours…" at bounding box center [90, 108] width 77 height 13
click at [93, 112] on select "Choose categories Adults Only Animals Audio Guide Beaches Bike Tours Boat Tours…" at bounding box center [90, 108] width 77 height 13
select select "guided-tours"
click at [52, 102] on select "Choose categories Adults Only Animals Audio Guide Beaches Bike Tours Boat Tours…" at bounding box center [90, 108] width 77 height 13
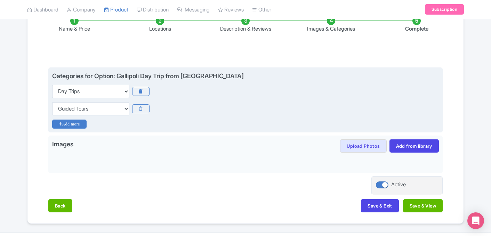
click at [77, 123] on icon "Add more" at bounding box center [69, 124] width 34 height 9
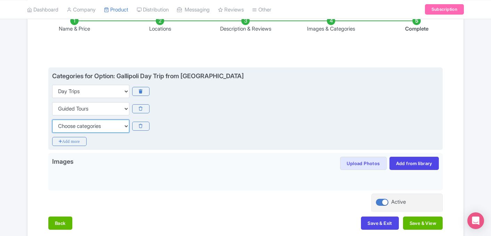
click at [80, 129] on select "Choose categories Adults Only Animals Audio Guide Beaches Bike Tours Boat Tours…" at bounding box center [90, 126] width 77 height 13
select select "history"
click at [52, 120] on select "Choose categories Adults Only Animals Audio Guide Beaches Bike Tours Boat Tours…" at bounding box center [90, 126] width 77 height 13
click at [73, 139] on icon "Add more" at bounding box center [69, 141] width 34 height 9
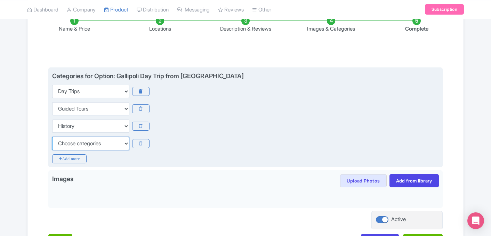
click at [74, 147] on select "Choose categories Adults Only Animals Audio Guide Beaches Bike Tours Boat Tours…" at bounding box center [90, 143] width 77 height 13
select select "small-group-tours"
click at [52, 137] on select "Choose categories Adults Only Animals Audio Guide Beaches Bike Tours Boat Tours…" at bounding box center [90, 143] width 77 height 13
click at [240, 137] on div "Choose categories Adults Only Animals Audio Guide Beaches Bike Tours Boat Tours…" at bounding box center [245, 143] width 387 height 13
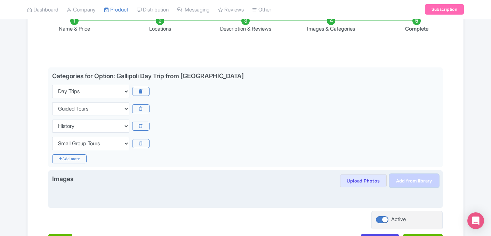
click at [409, 183] on link "Add from library" at bounding box center [414, 180] width 49 height 13
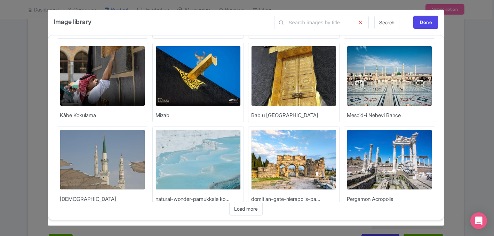
scroll to position [101, 0]
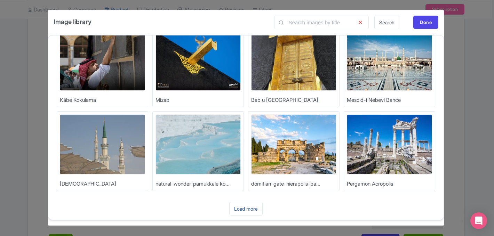
click at [249, 206] on link "Load more" at bounding box center [245, 209] width 33 height 14
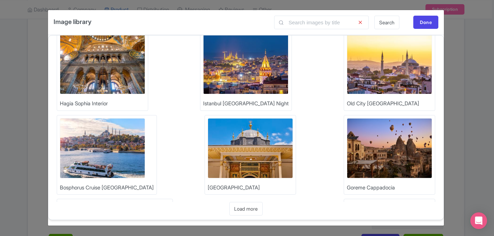
scroll to position [353, 0]
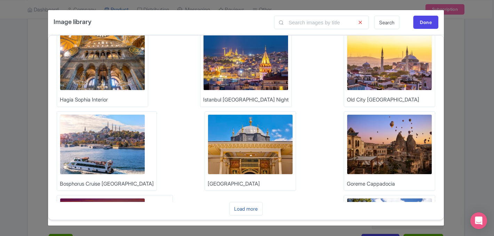
click at [247, 212] on link "Load more" at bounding box center [245, 209] width 33 height 14
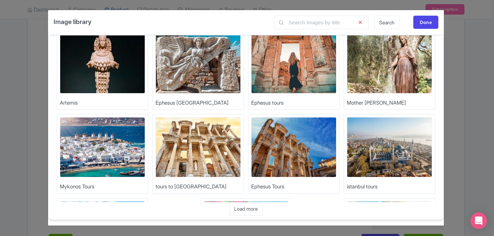
scroll to position [605, 0]
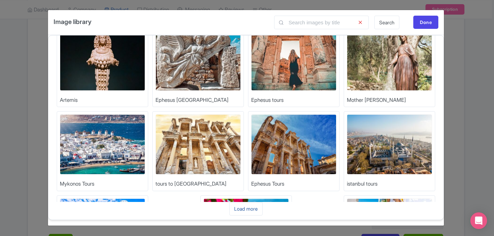
click at [237, 207] on link "Load more" at bounding box center [245, 209] width 33 height 14
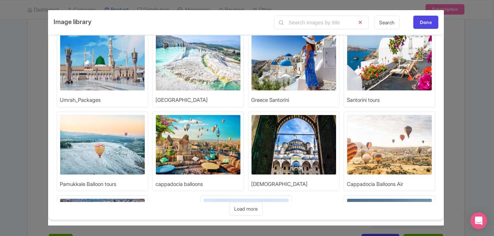
scroll to position [857, 0]
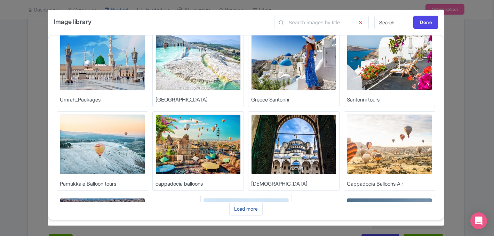
click at [251, 208] on link "Load more" at bounding box center [245, 209] width 33 height 14
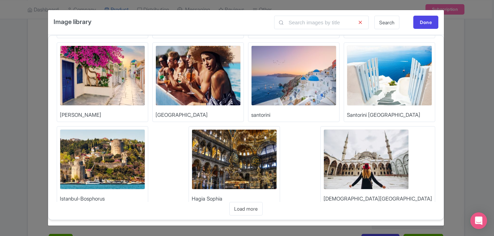
scroll to position [1109, 0]
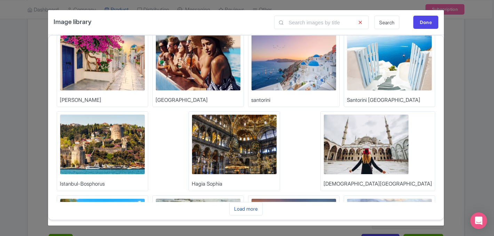
click at [242, 210] on link "Load more" at bounding box center [245, 209] width 33 height 14
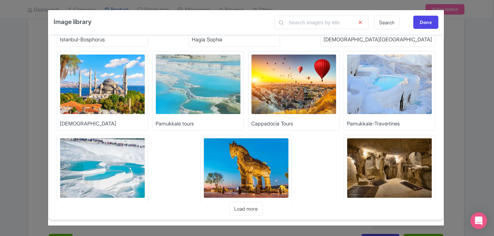
scroll to position [1253, 0]
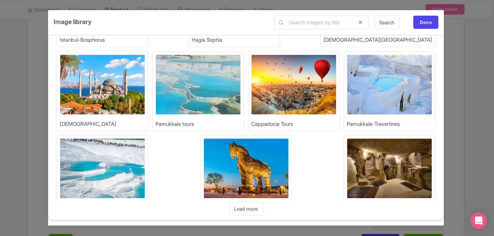
click at [212, 138] on img at bounding box center [246, 168] width 85 height 60
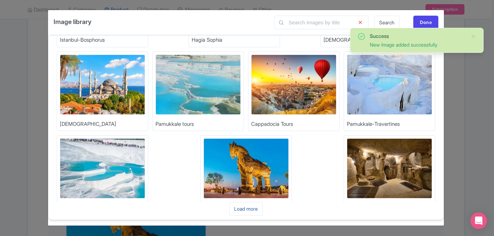
click at [254, 202] on link "Load more" at bounding box center [245, 209] width 33 height 14
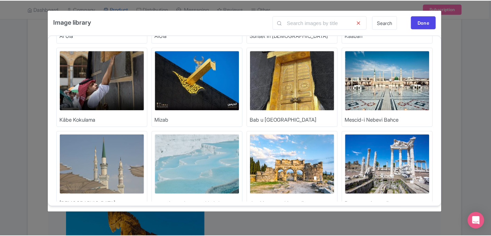
scroll to position [0, 0]
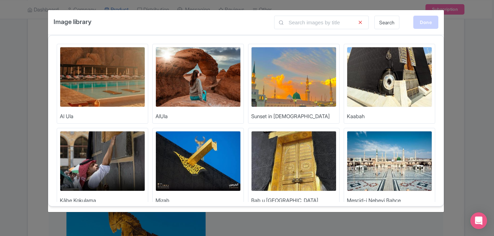
click at [430, 22] on div "Done" at bounding box center [425, 22] width 25 height 13
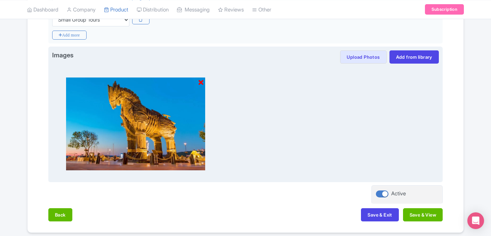
scroll to position [245, 0]
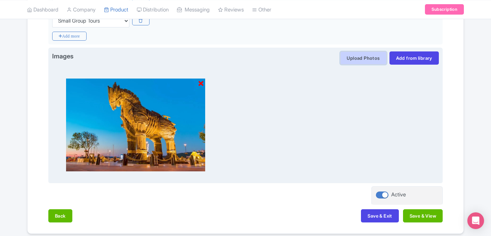
click at [364, 59] on button "Upload Photos" at bounding box center [363, 57] width 46 height 13
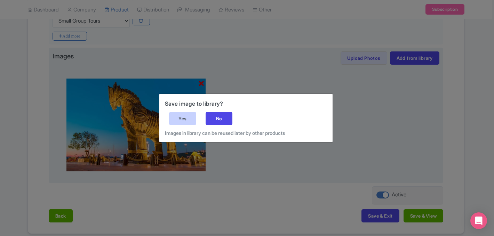
click at [184, 123] on div "Yes" at bounding box center [182, 118] width 27 height 13
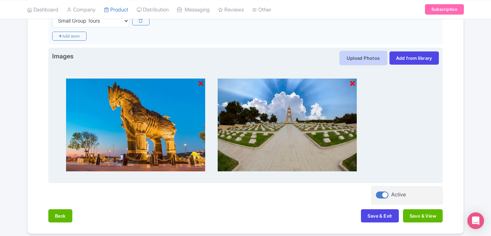
click at [368, 60] on button "Upload Photos" at bounding box center [363, 57] width 46 height 13
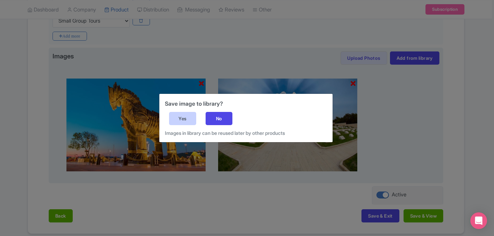
click at [184, 119] on div "Yes" at bounding box center [182, 118] width 27 height 13
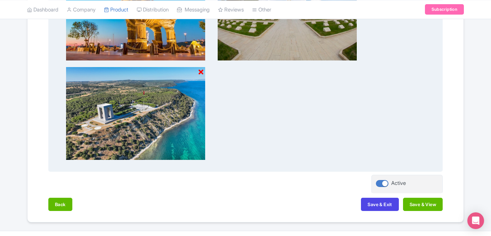
scroll to position [372, 0]
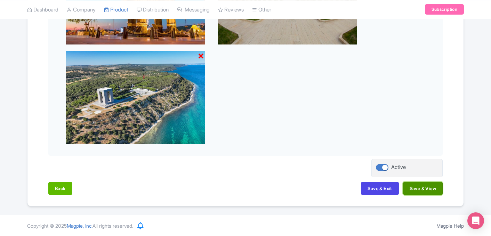
click at [418, 187] on button "Save & View" at bounding box center [423, 188] width 40 height 13
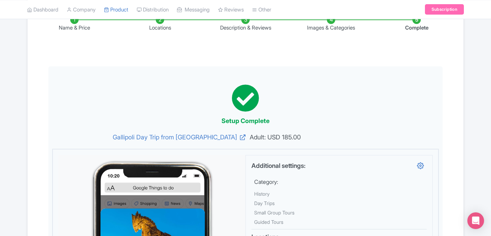
scroll to position [0, 0]
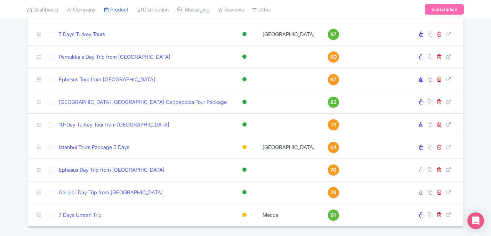
scroll to position [466, 0]
